Goal: Task Accomplishment & Management: Manage account settings

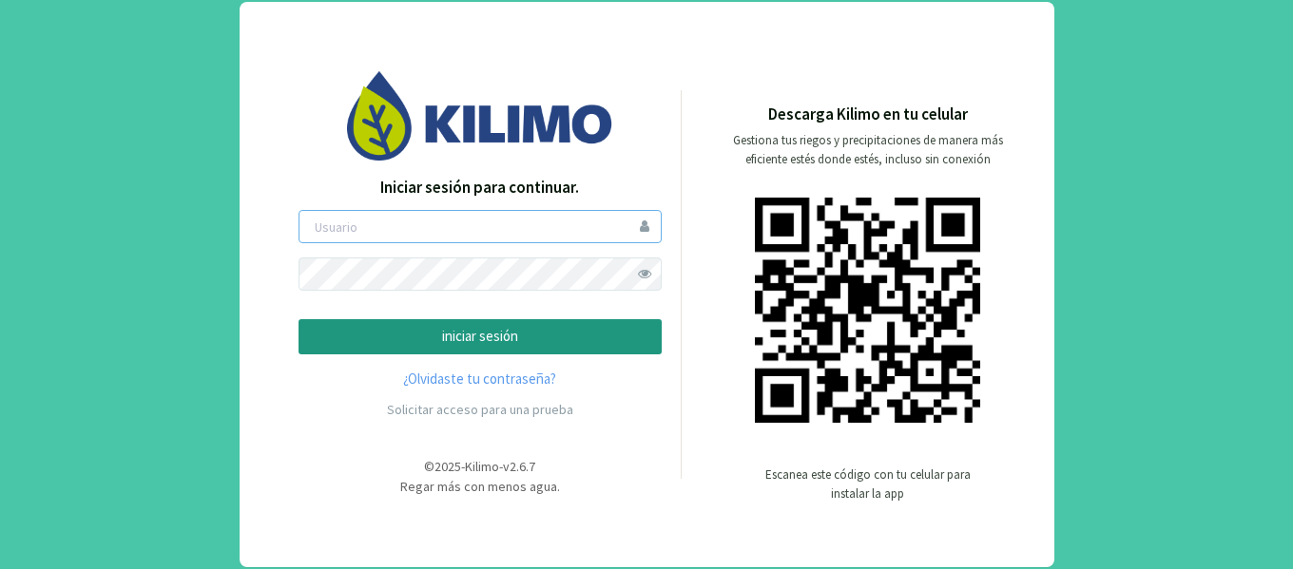
type input "Jschwindt"
click at [641, 270] on span at bounding box center [644, 274] width 33 height 33
click at [583, 332] on p "iniciar sesión" at bounding box center [480, 337] width 331 height 22
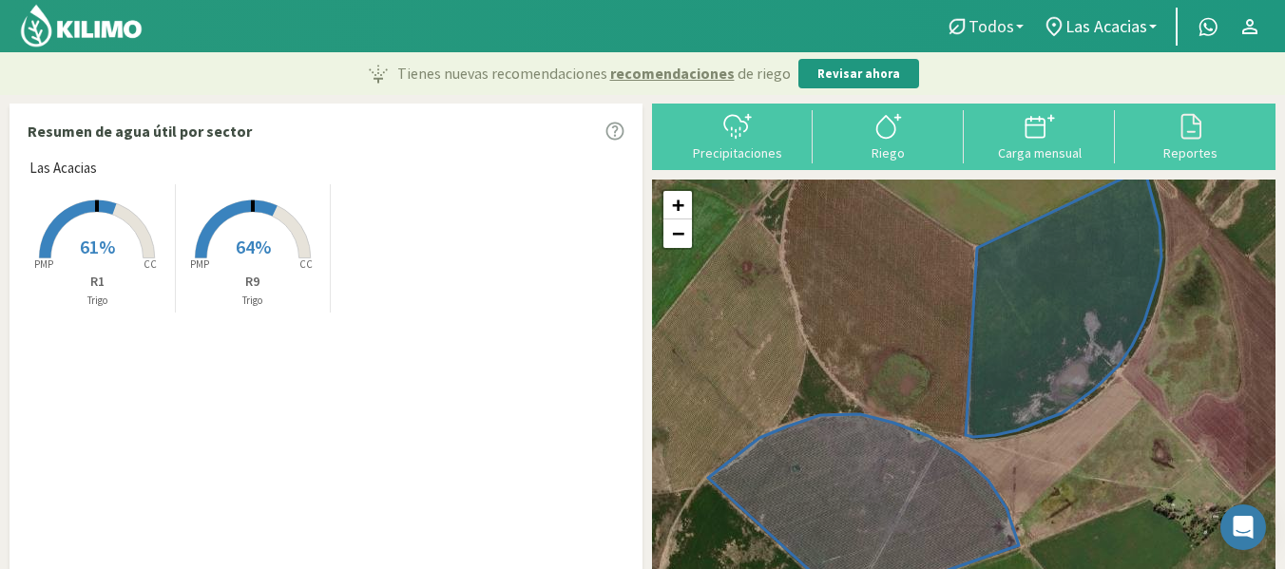
click at [981, 23] on span "Todos" at bounding box center [992, 26] width 46 height 20
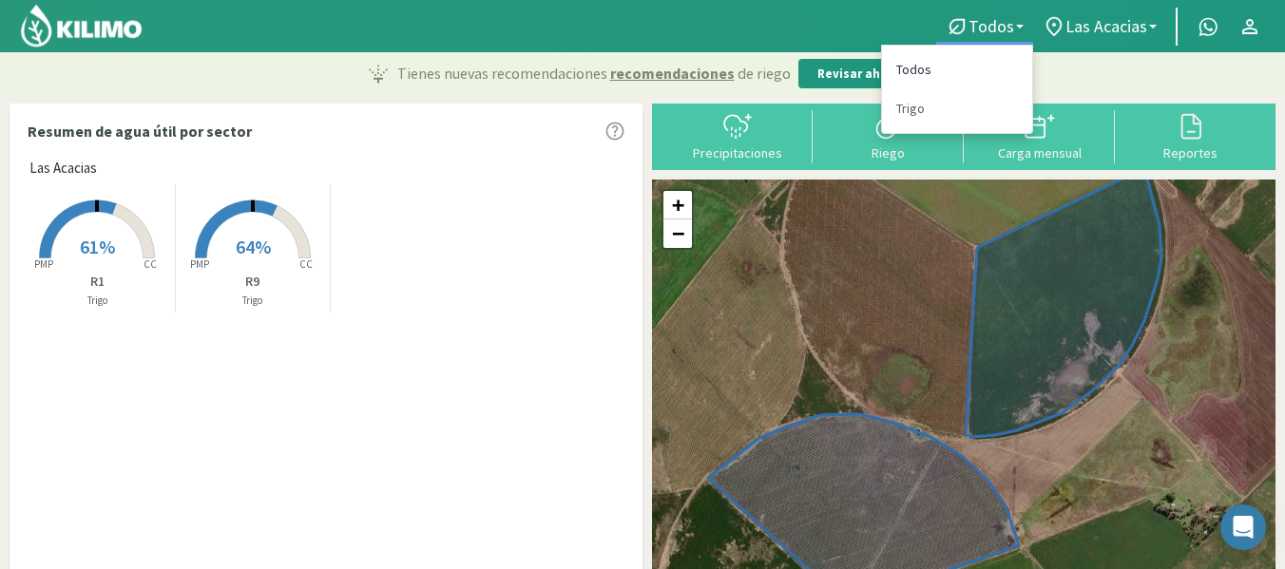
click at [960, 85] on link "Todos" at bounding box center [957, 69] width 150 height 39
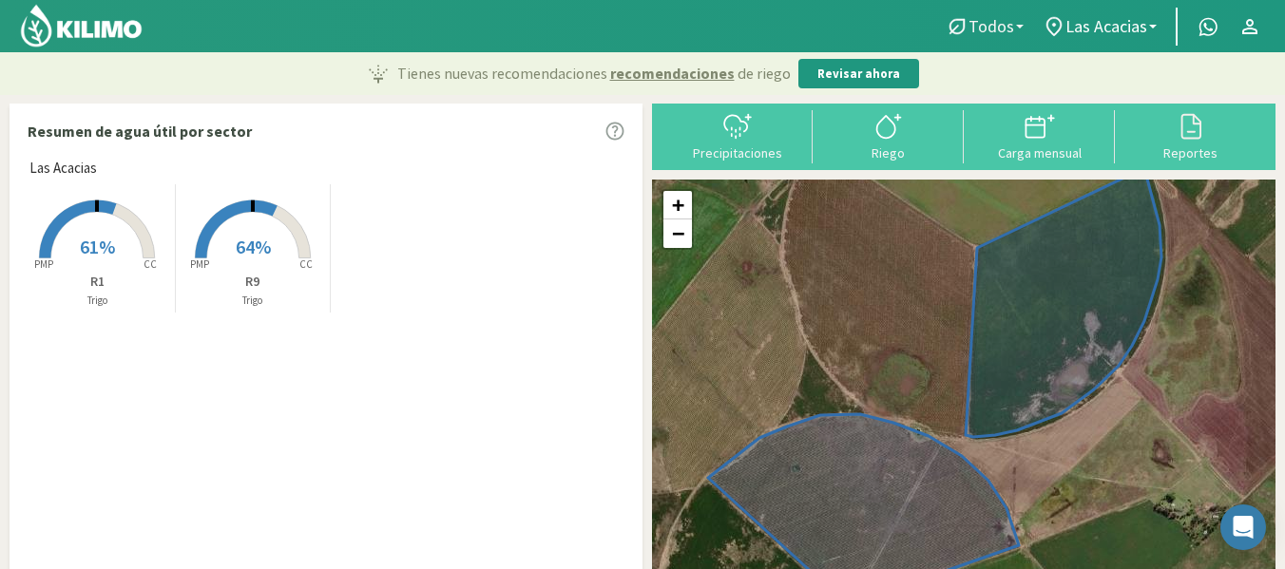
click at [991, 23] on span "Todos" at bounding box center [992, 26] width 46 height 20
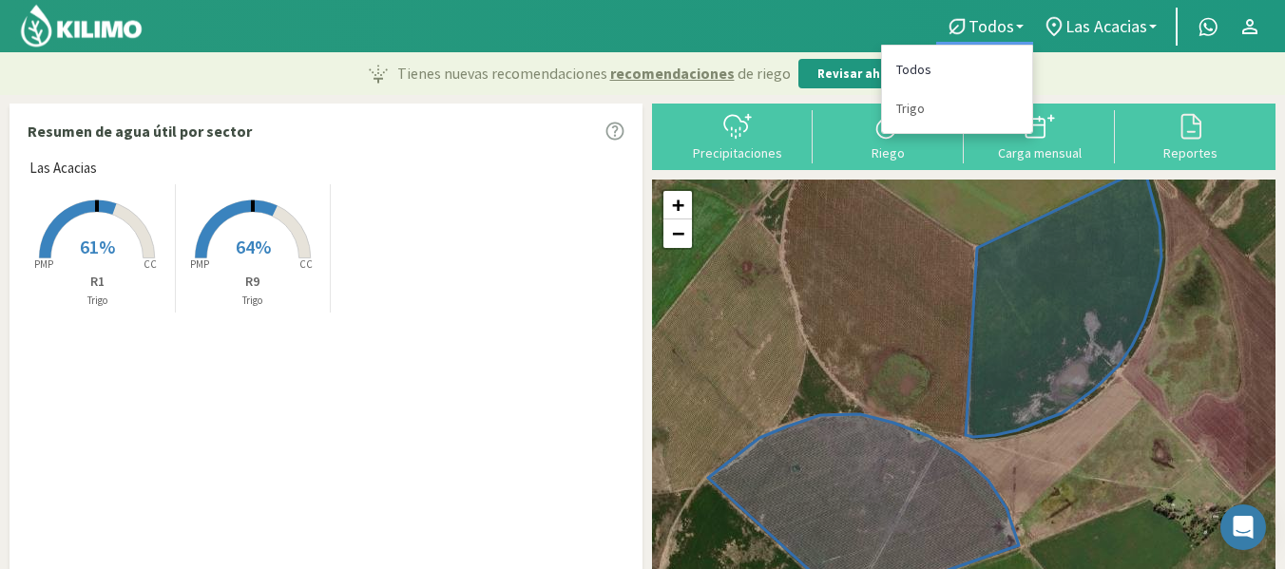
click at [975, 67] on link "Todos" at bounding box center [957, 69] width 150 height 39
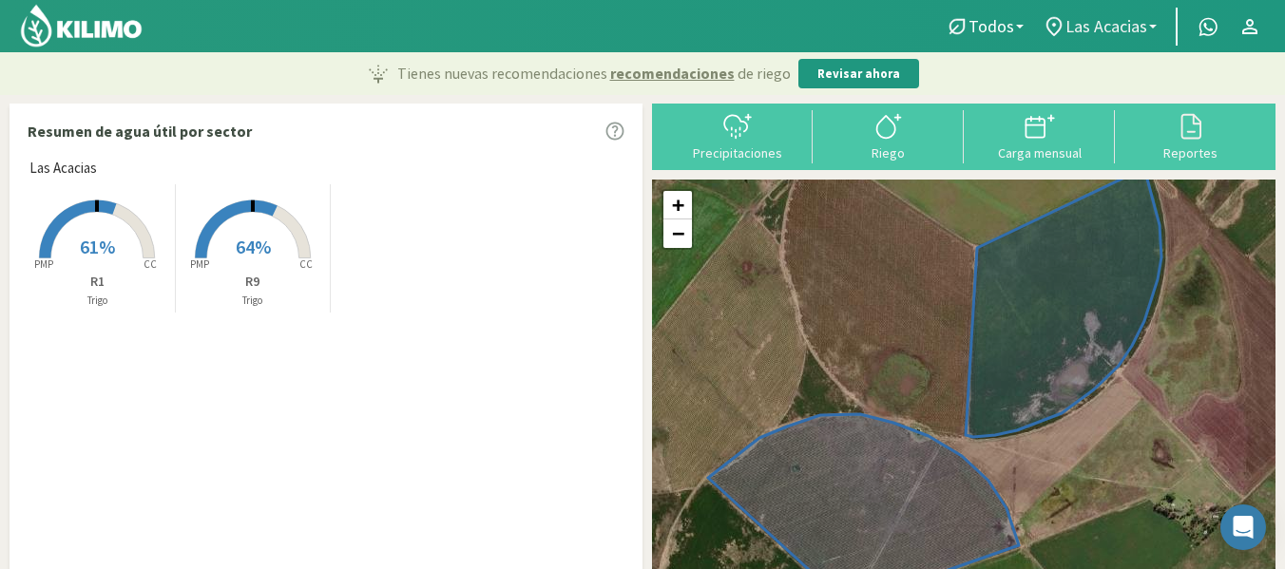
click at [1141, 32] on span "Las Acacias" at bounding box center [1107, 26] width 82 height 20
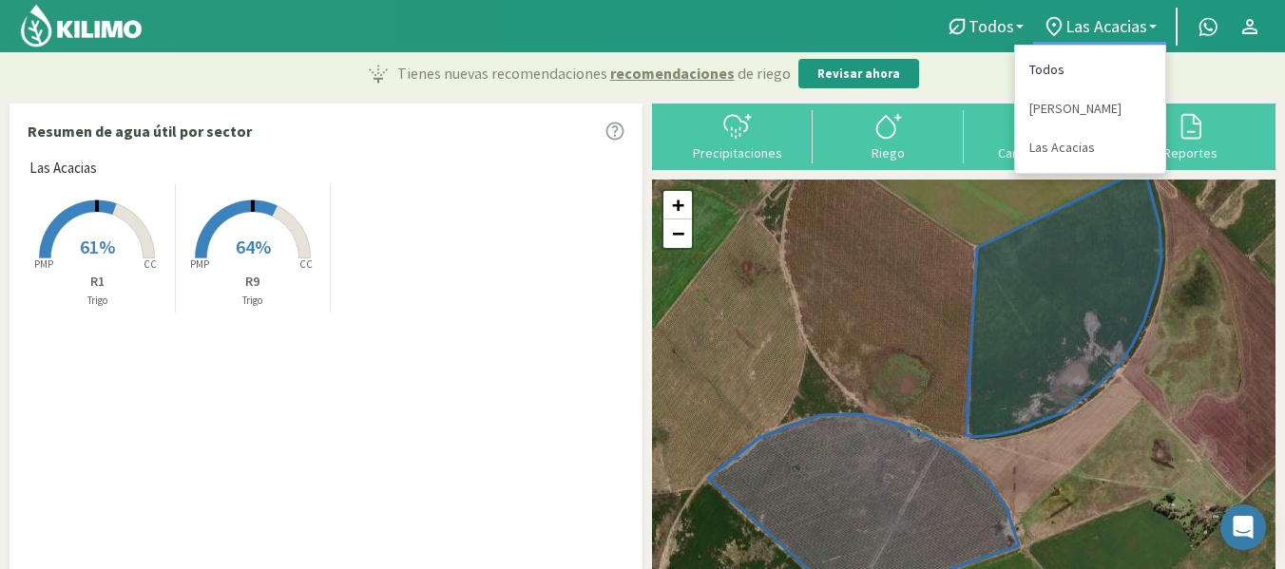
click at [1107, 71] on link "Todos" at bounding box center [1090, 69] width 150 height 39
